Goal: Information Seeking & Learning: Understand process/instructions

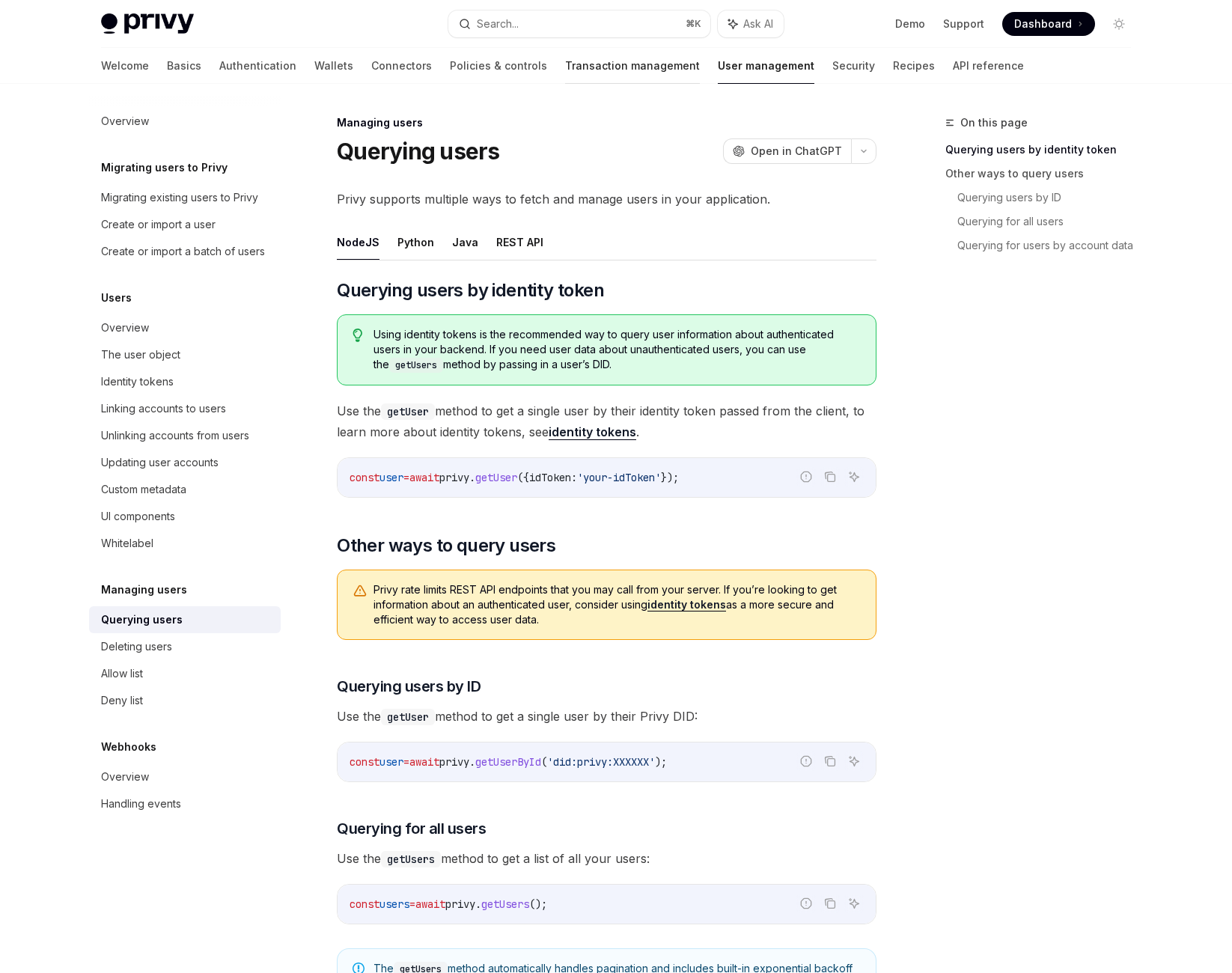
click at [569, 78] on link "Transaction management" at bounding box center [632, 65] width 135 height 36
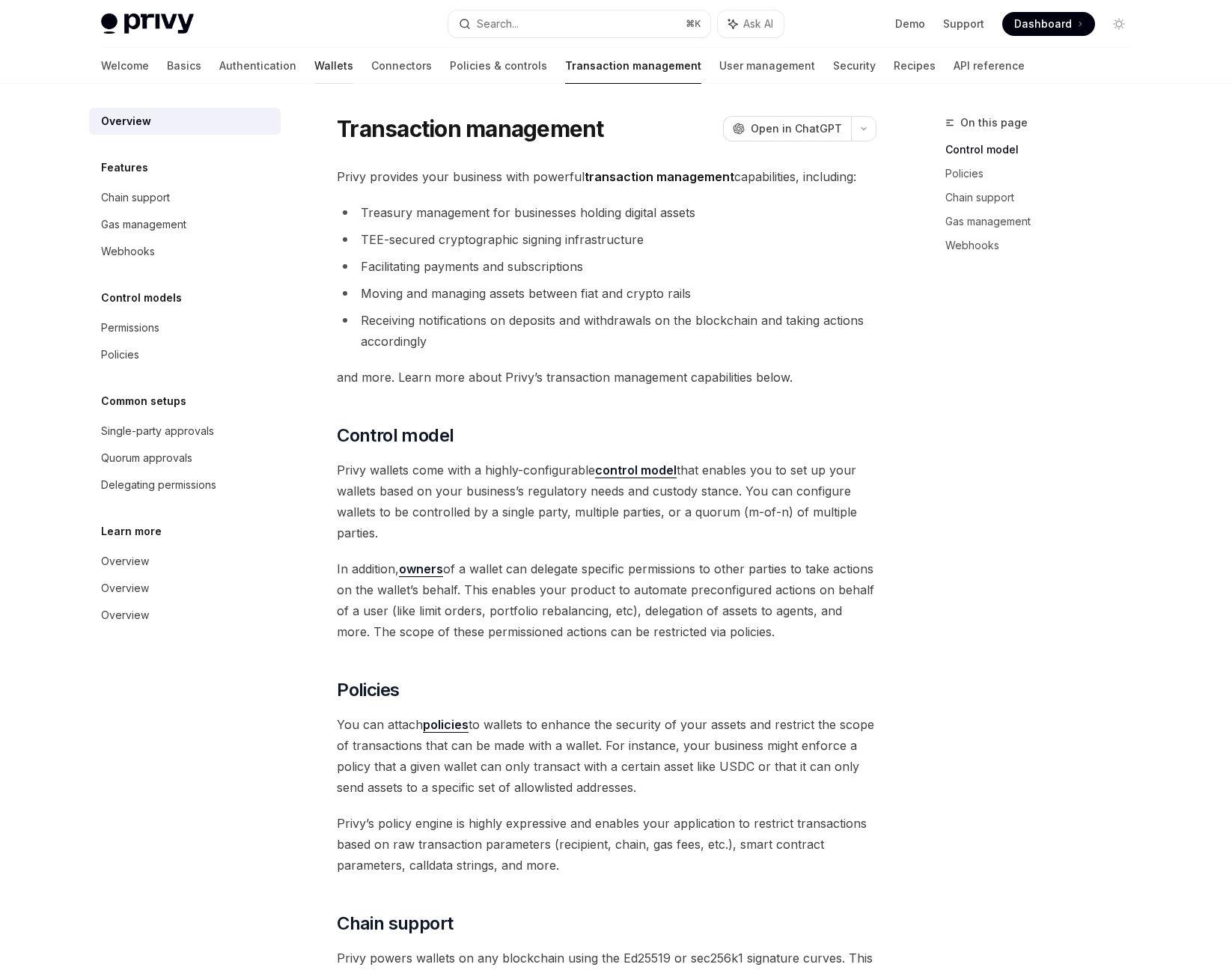
click at [314, 84] on link "Wallets" at bounding box center [333, 65] width 39 height 36
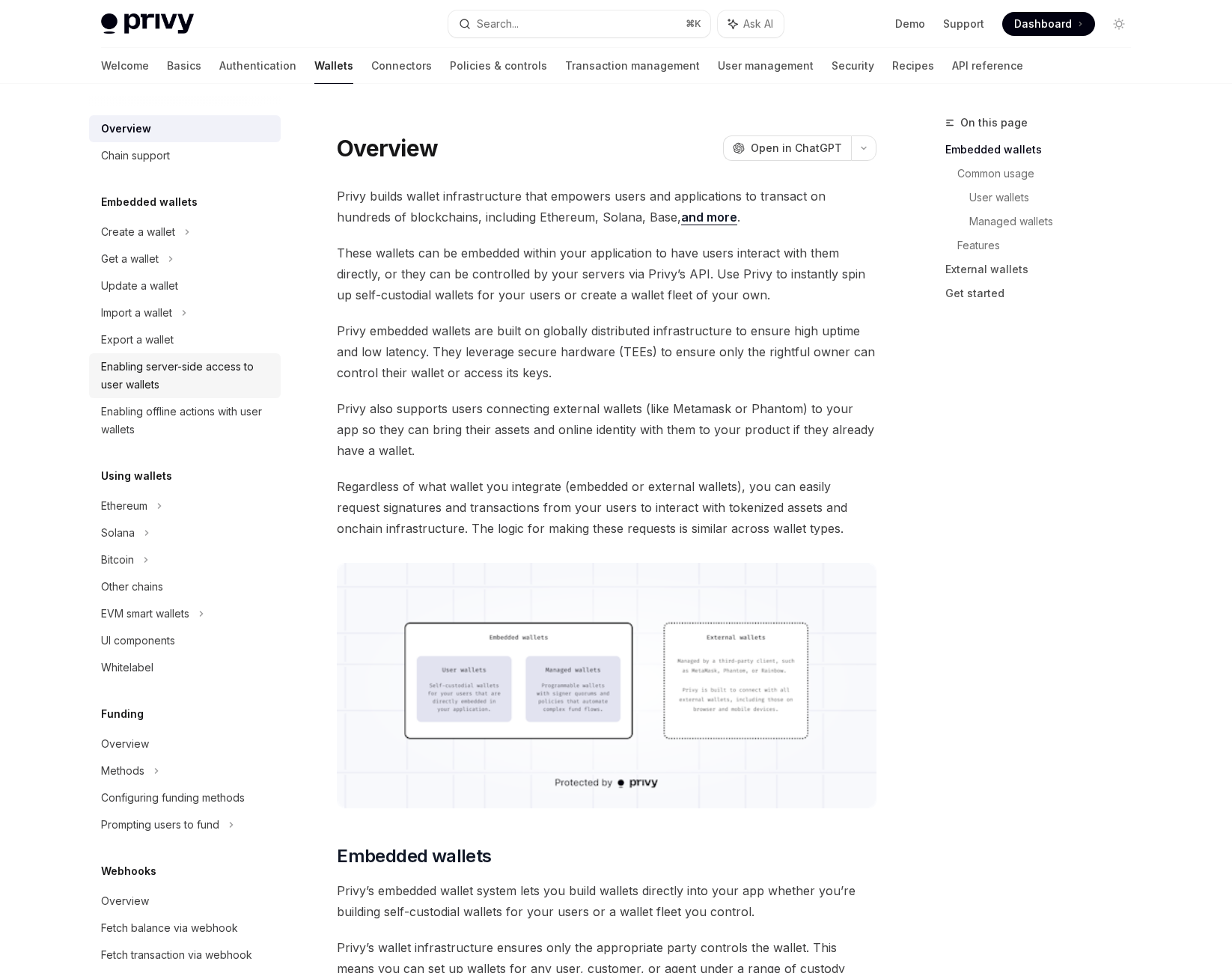
click at [169, 394] on div "Enabling server-side access to user wallets" at bounding box center [186, 376] width 170 height 36
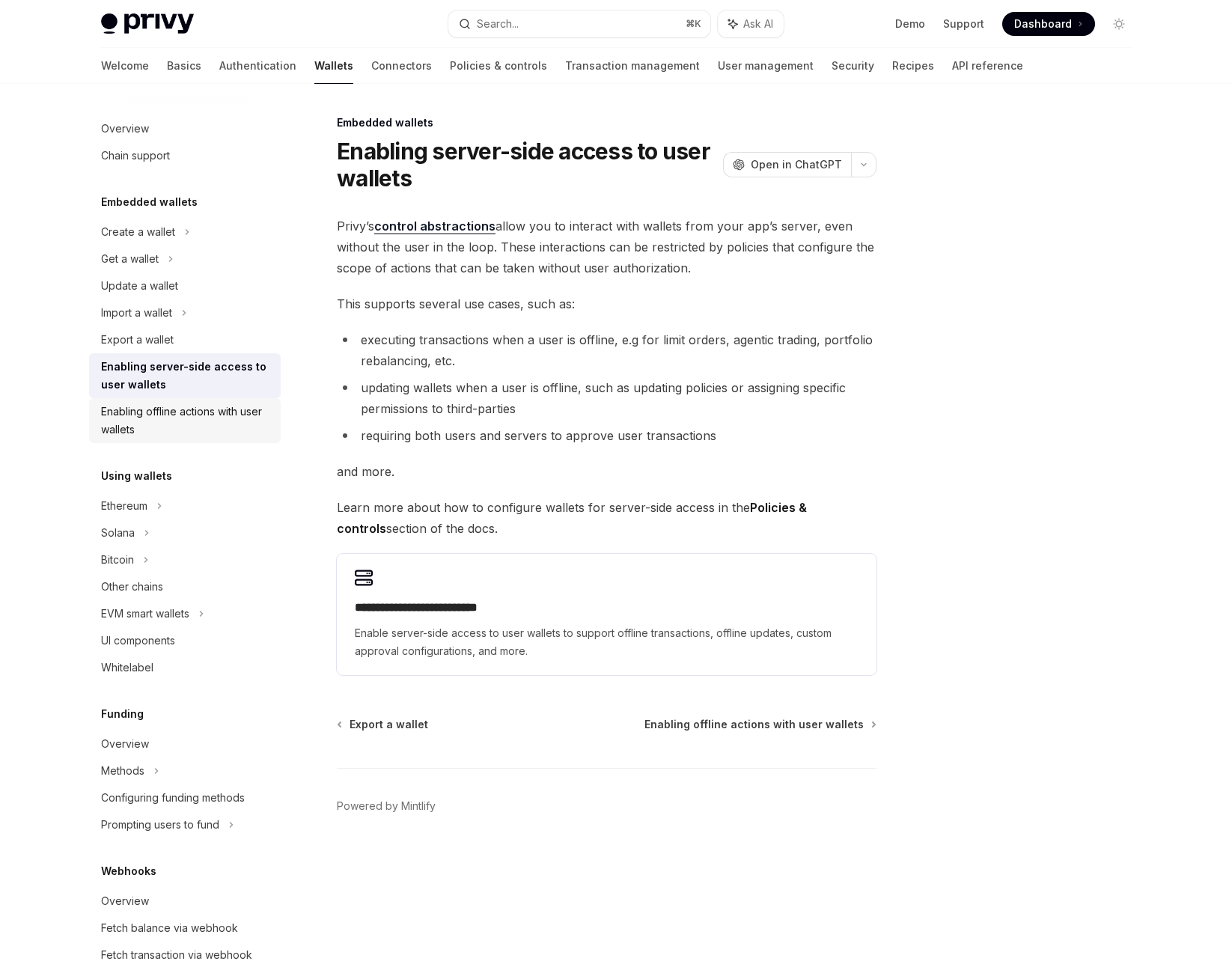
click at [162, 438] on div "Enabling offline actions with user wallets" at bounding box center [186, 420] width 170 height 36
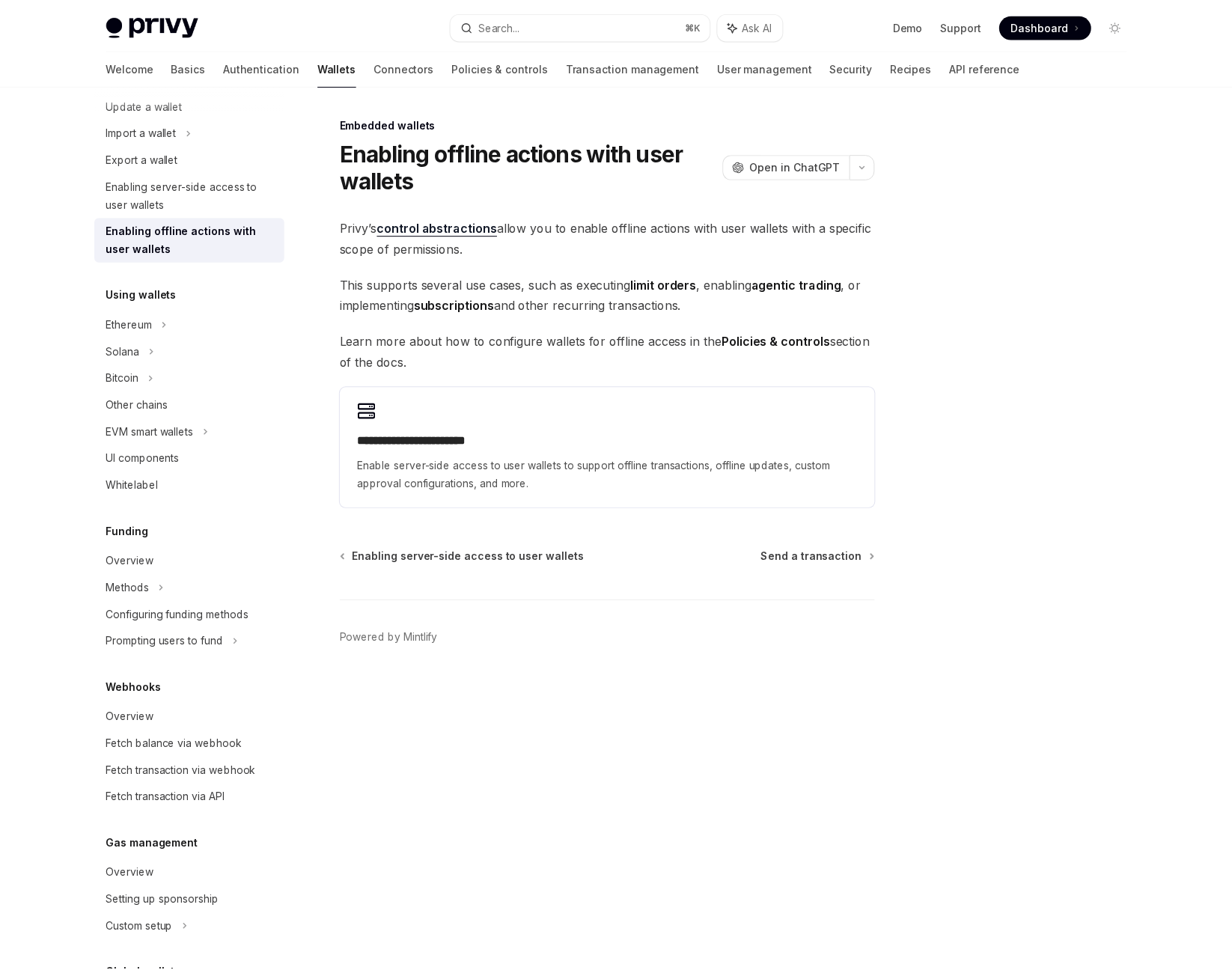
scroll to position [217, 0]
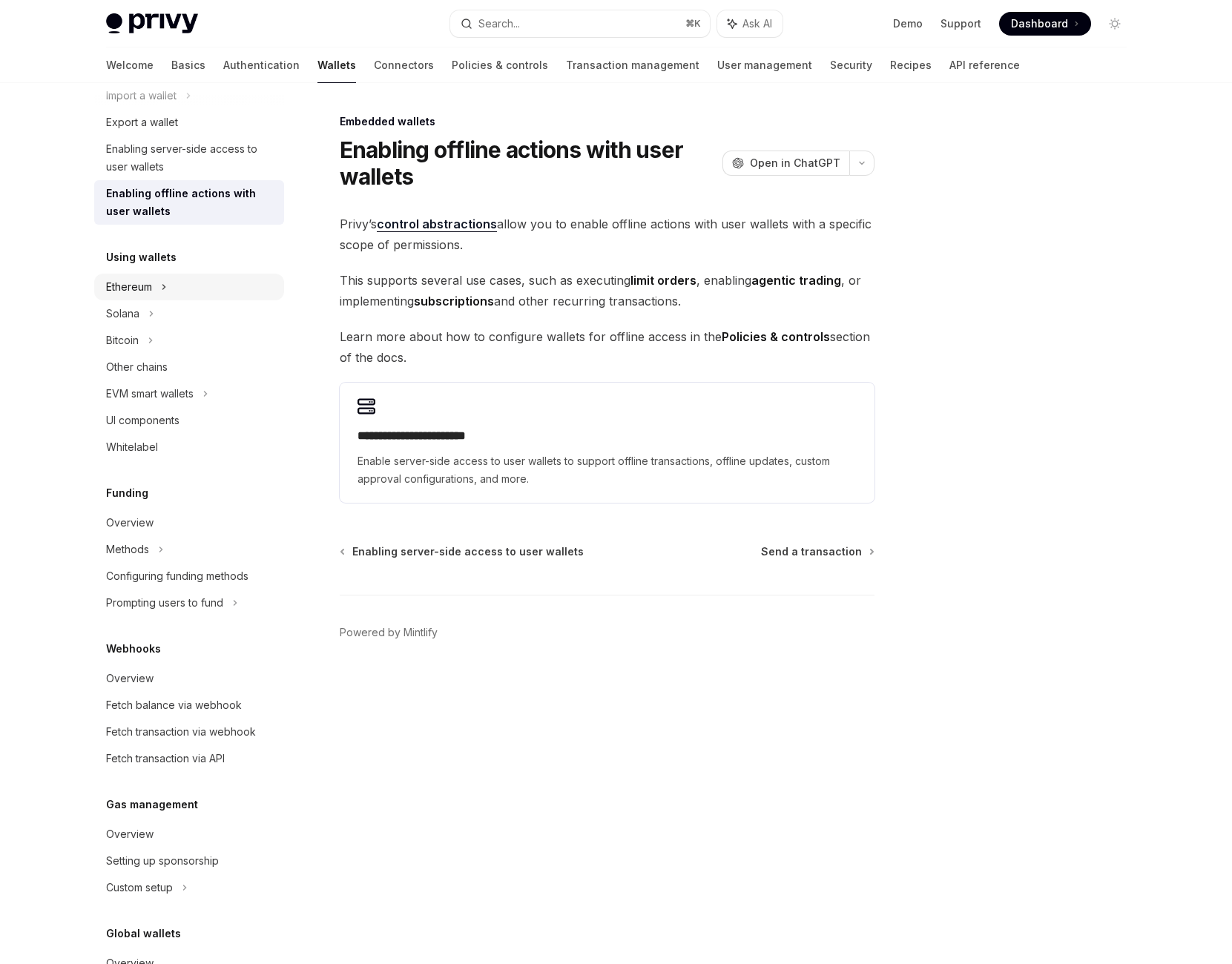
click at [159, 300] on div "Ethereum" at bounding box center [189, 287] width 190 height 27
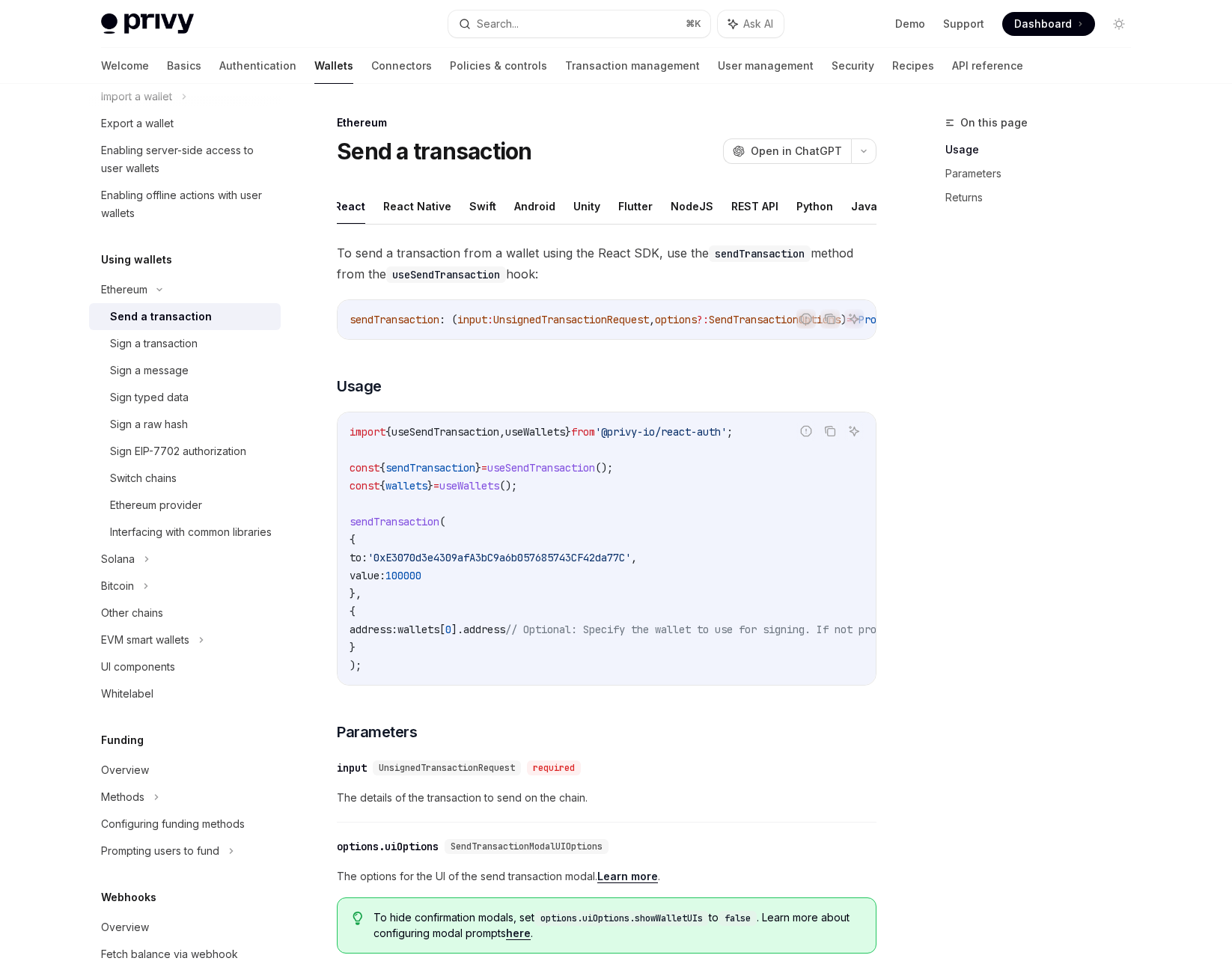
scroll to position [0, 3]
click at [713, 224] on button "NodeJS" at bounding box center [691, 206] width 42 height 35
type textarea "*"
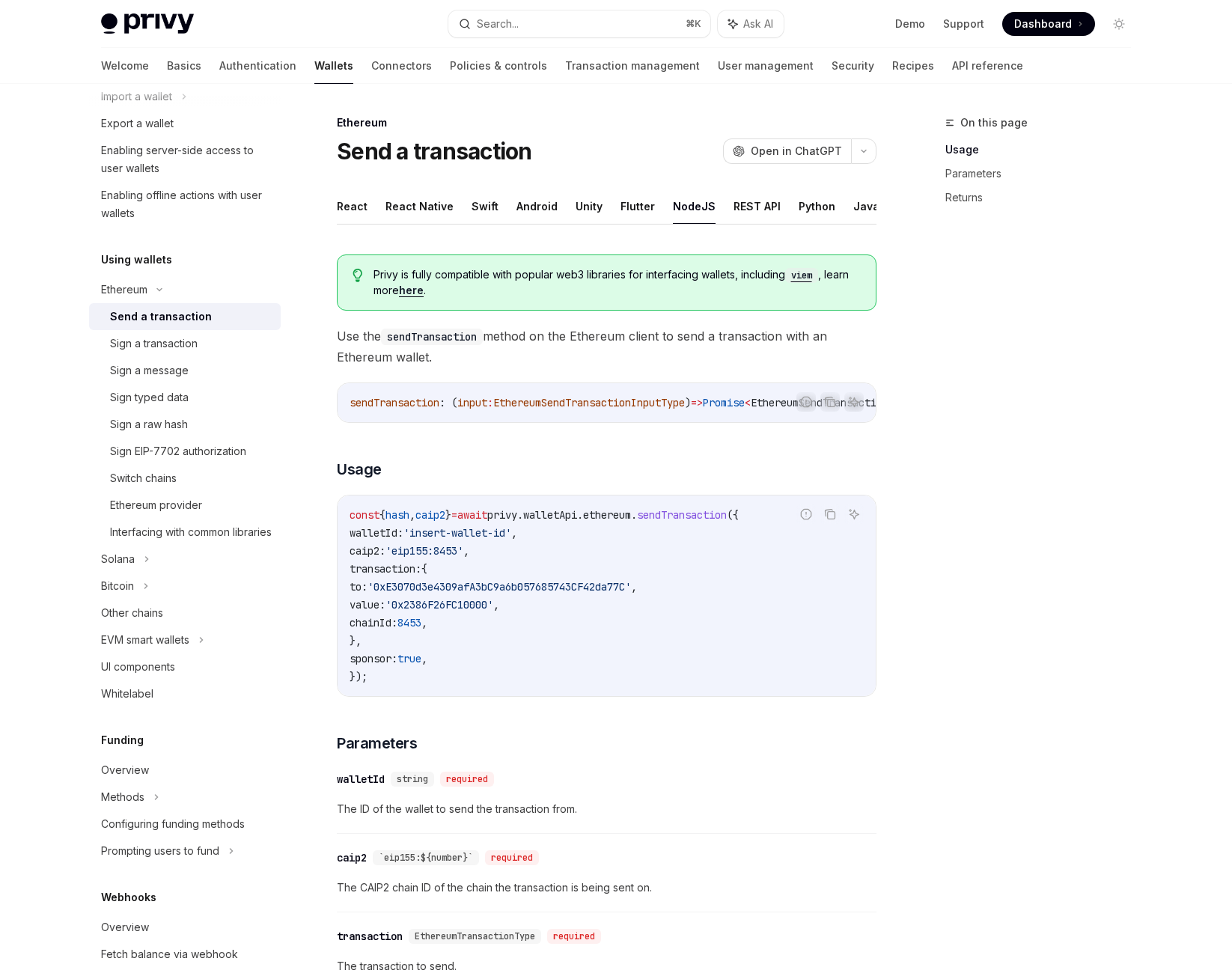
click at [511, 540] on span "'insert-wallet-id'" at bounding box center [457, 533] width 108 height 14
click at [497, 540] on span "'insert-wallet-id'" at bounding box center [457, 533] width 108 height 14
drag, startPoint x: 476, startPoint y: 685, endPoint x: 578, endPoint y: 688, distance: 102.0
click at [511, 540] on span "'insert-wallet-id'" at bounding box center [457, 533] width 108 height 14
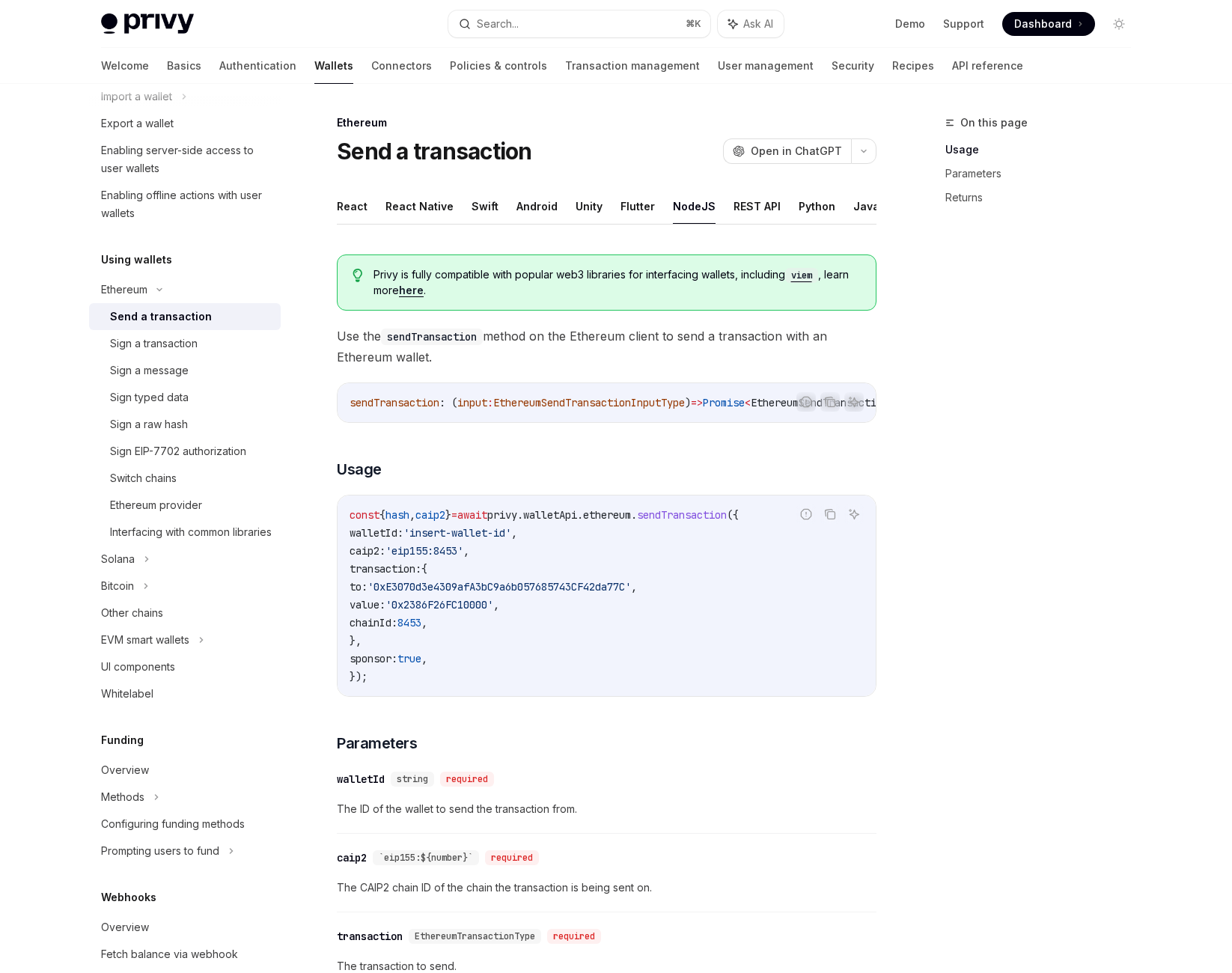
click at [511, 540] on span "'insert-wallet-id'" at bounding box center [457, 533] width 108 height 14
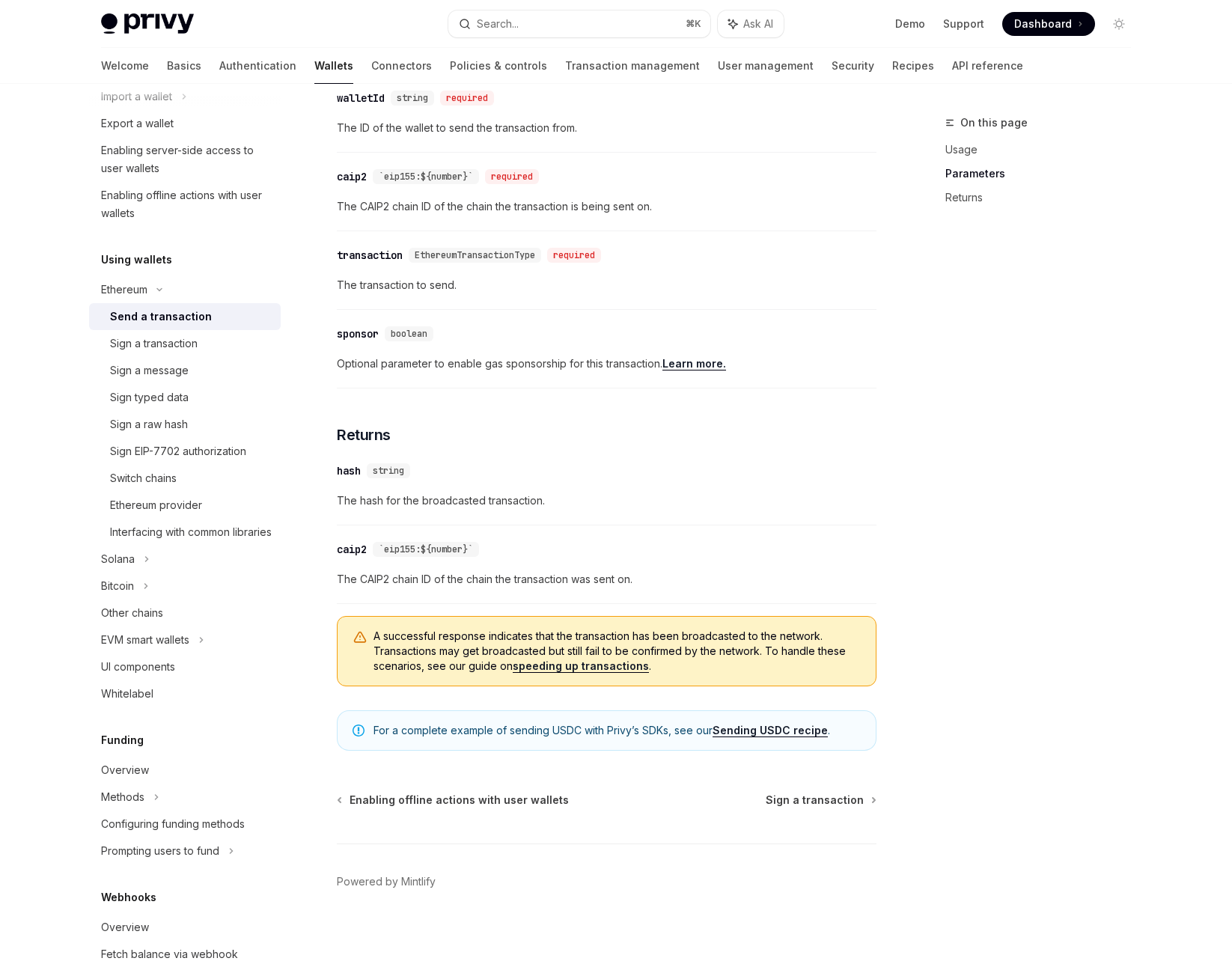
scroll to position [1124, 0]
